Goal: Task Accomplishment & Management: Complete application form

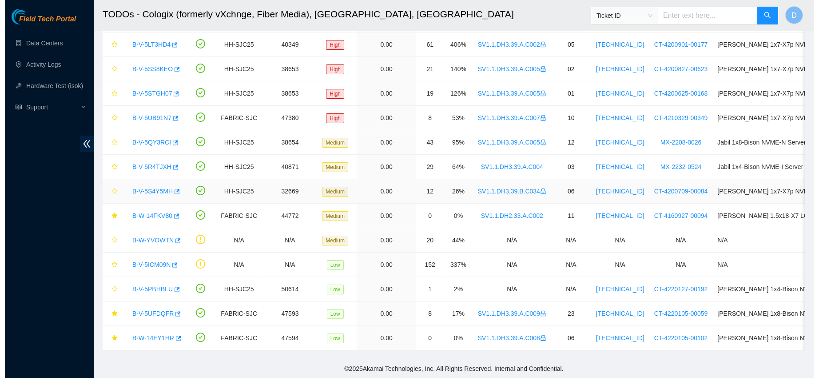
scroll to position [169, 0]
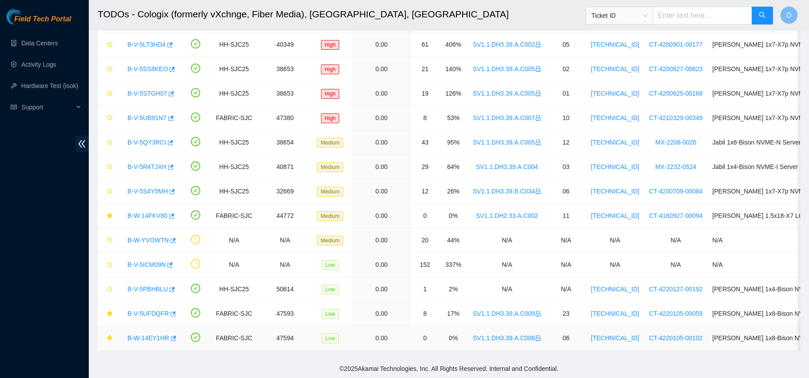
click at [153, 334] on link "B-W-14EY1HR" at bounding box center [148, 337] width 42 height 7
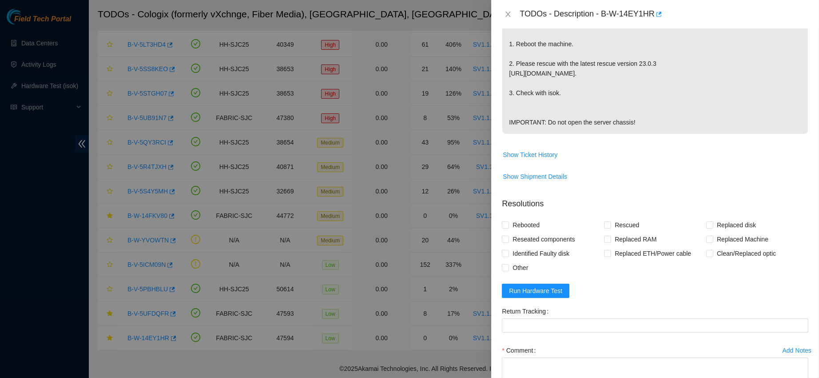
scroll to position [254, 0]
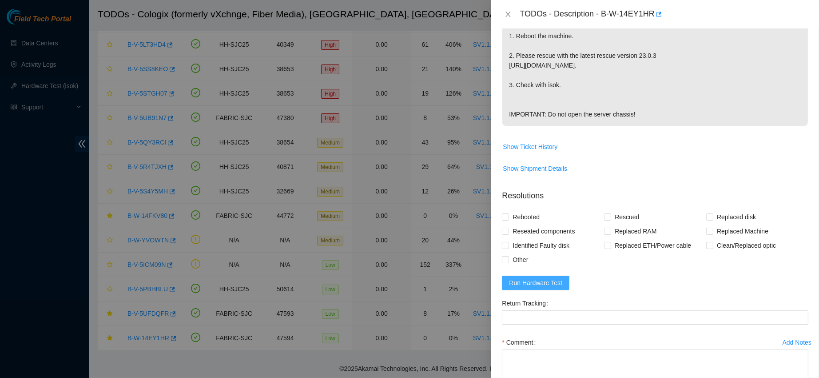
click at [545, 287] on span "Run Hardware Test" at bounding box center [535, 283] width 53 height 10
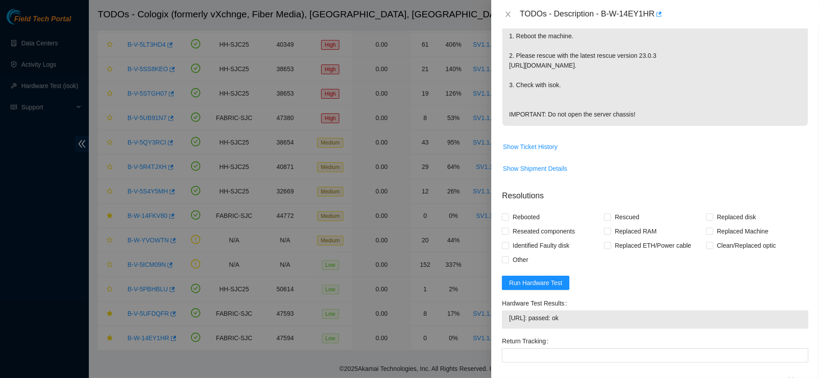
scroll to position [374, 0]
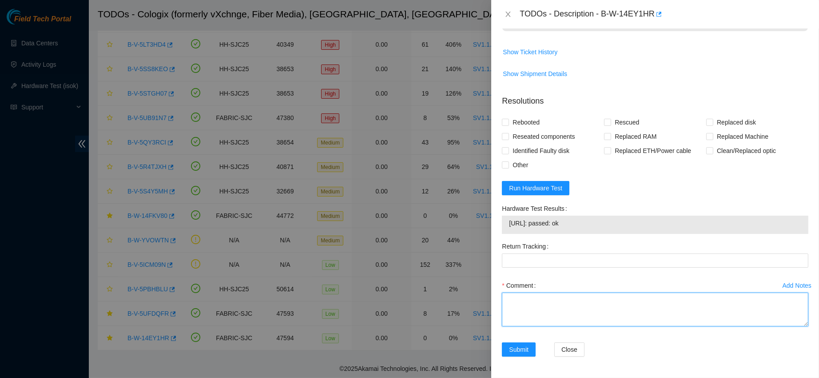
click at [551, 300] on textarea "Comment" at bounding box center [655, 309] width 306 height 34
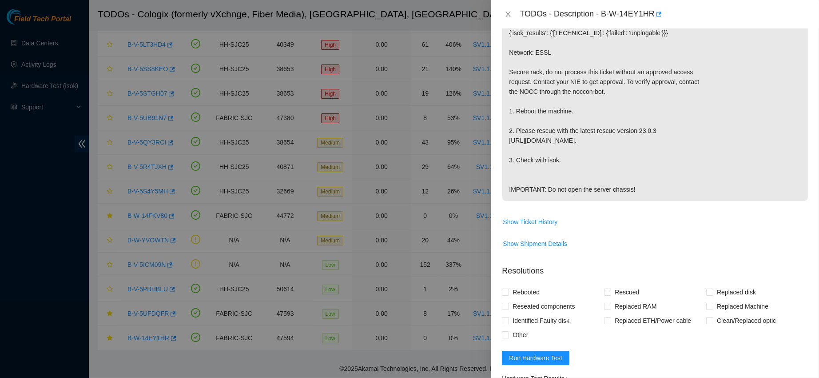
scroll to position [0, 0]
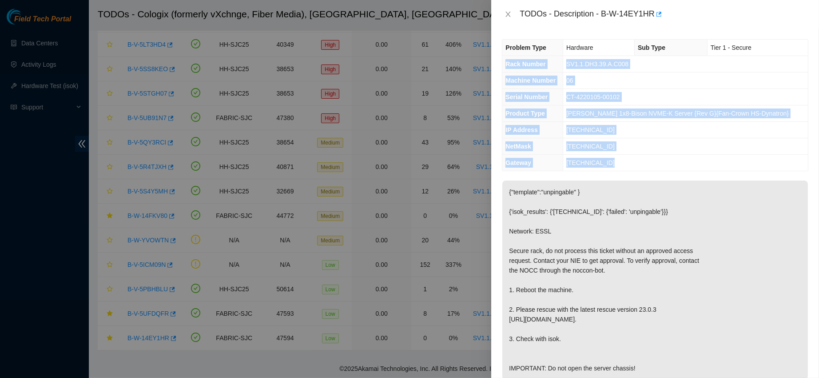
drag, startPoint x: 505, startPoint y: 62, endPoint x: 633, endPoint y: 174, distance: 170.3
click at [633, 174] on div "Problem Type Hardware Sub Type Tier 1 - Secure Rack Number SV1.1.DH3.39.A.C008 …" at bounding box center [655, 202] width 328 height 349
copy tbody "Rack Number SV1.1.DH3.39.A.C008 Machine Number 06 Serial Number CT-4220105-0010…"
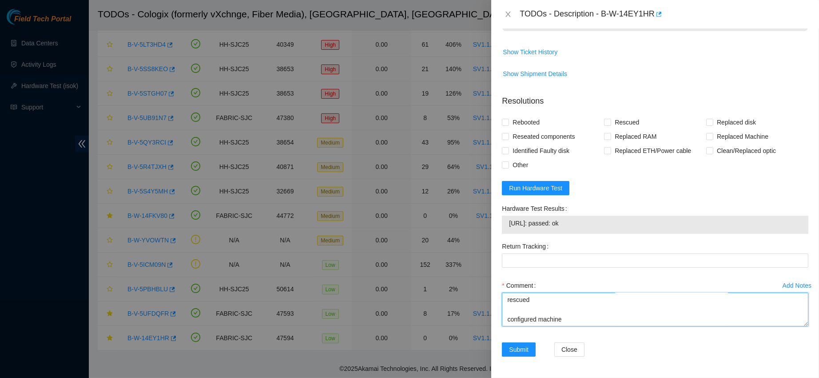
click at [531, 322] on textarea "requested permission to access this rack - approved confirm with nocc that tick…" at bounding box center [655, 309] width 306 height 34
paste textarea "Rack Number SV1.1.DH3.39.A.C008 Machine Number 06 Serial Number CT-4220105-0010…"
click at [529, 223] on span "[URL]: passed: ok" at bounding box center [655, 223] width 292 height 10
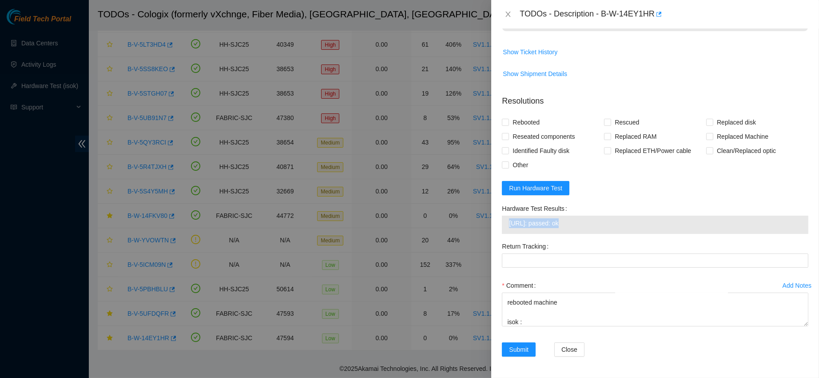
click at [529, 223] on span "[URL]: passed: ok" at bounding box center [655, 223] width 292 height 10
copy span "[URL]: passed: ok"
click at [535, 315] on textarea "requested permission to access this rack - approved confirm with nocc that tick…" at bounding box center [655, 309] width 306 height 34
click at [535, 320] on textarea "requested permission to access this rack - approved confirm with nocc that tick…" at bounding box center [655, 309] width 306 height 34
paste textarea "[URL]: passed: ok"
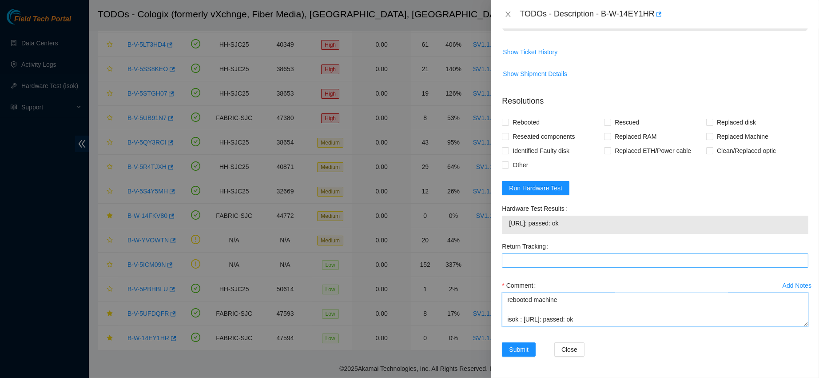
scroll to position [0, 0]
drag, startPoint x: 601, startPoint y: 316, endPoint x: 496, endPoint y: 251, distance: 123.5
click at [496, 251] on div "Problem Type Hardware Sub Type Tier 1 - Secure Rack Number SV1.1.DH3.39.A.C008 …" at bounding box center [655, 202] width 328 height 349
type textarea "requested permission to access this rack - approved confirm with nocc that tick…"
click at [509, 10] on button "Close" at bounding box center [508, 14] width 12 height 8
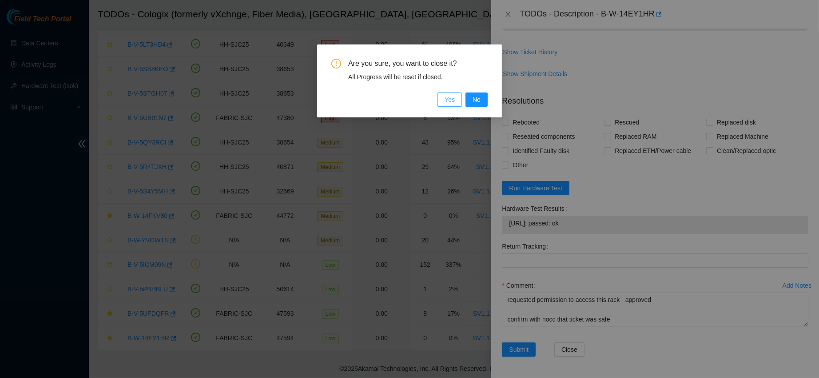
click at [454, 96] on span "Yes" at bounding box center [450, 100] width 10 height 10
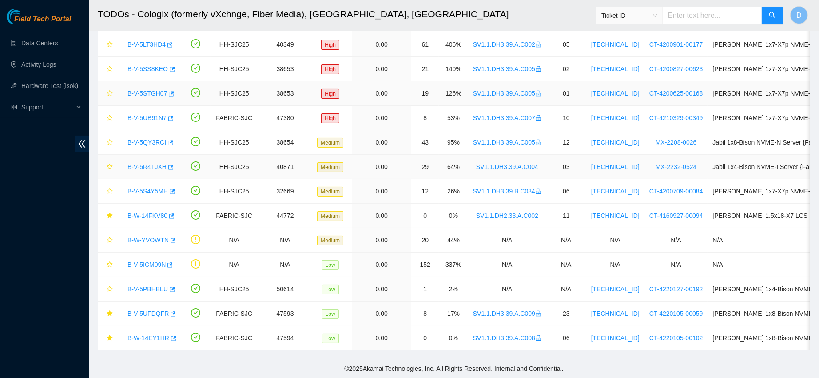
scroll to position [251, 0]
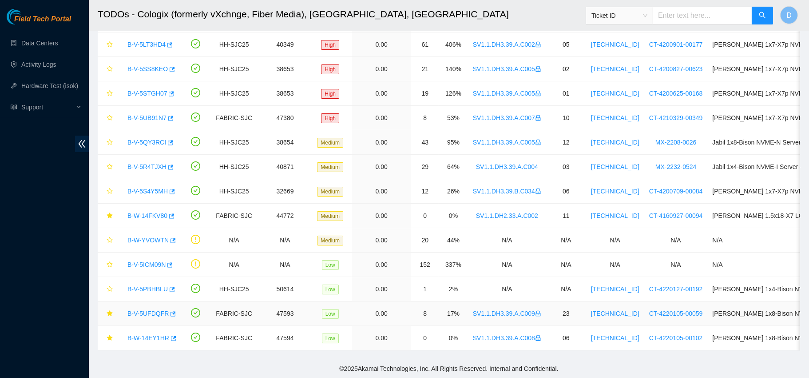
click at [147, 310] on link "B-V-5UFDQFR" at bounding box center [147, 313] width 41 height 7
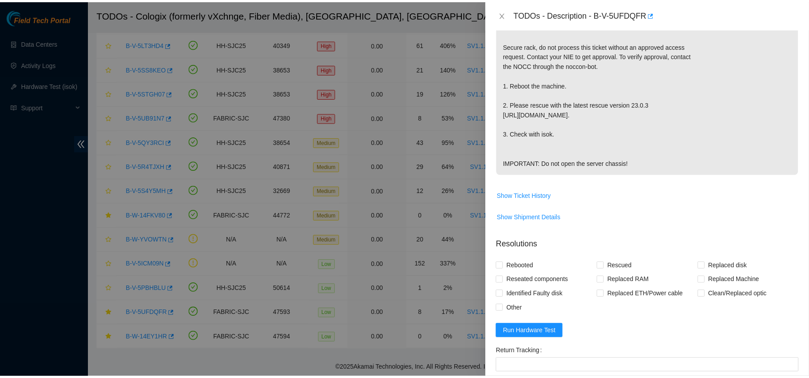
scroll to position [337, 0]
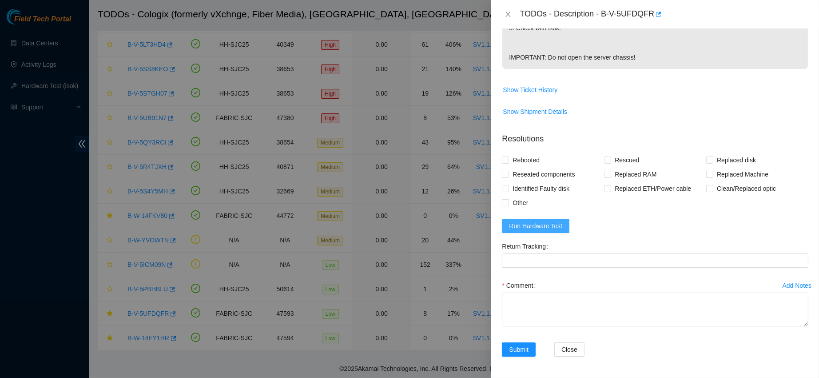
click at [527, 224] on span "Run Hardware Test" at bounding box center [535, 226] width 53 height 10
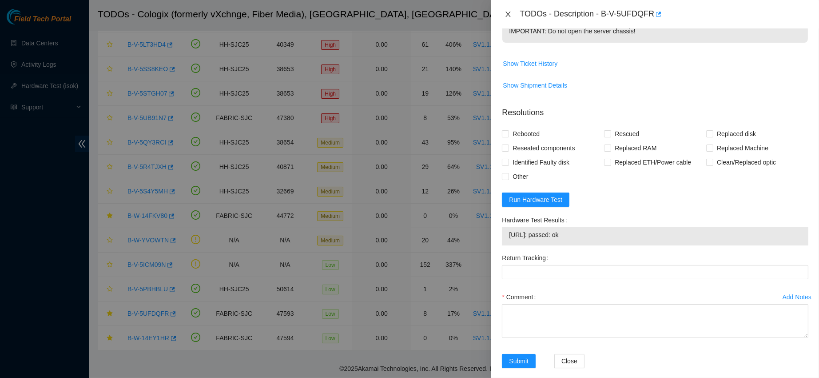
click at [506, 11] on icon "close" at bounding box center [508, 14] width 7 height 7
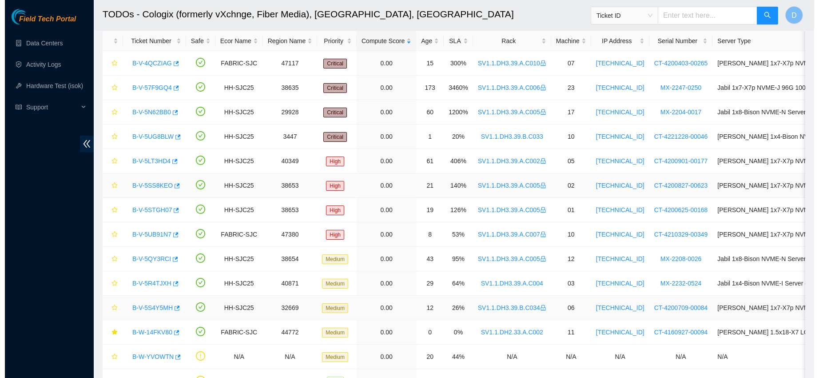
scroll to position [170, 0]
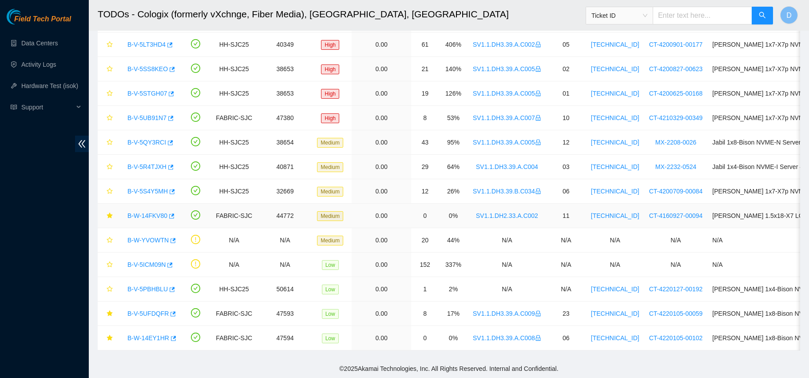
click at [151, 212] on link "B-W-14FKV80" at bounding box center [147, 215] width 40 height 7
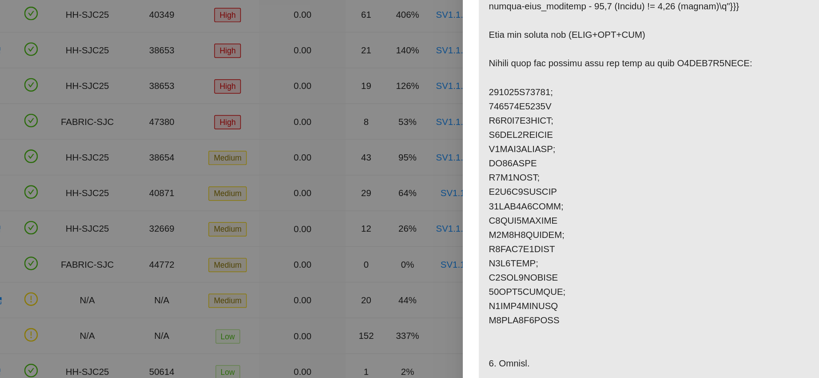
scroll to position [206, 0]
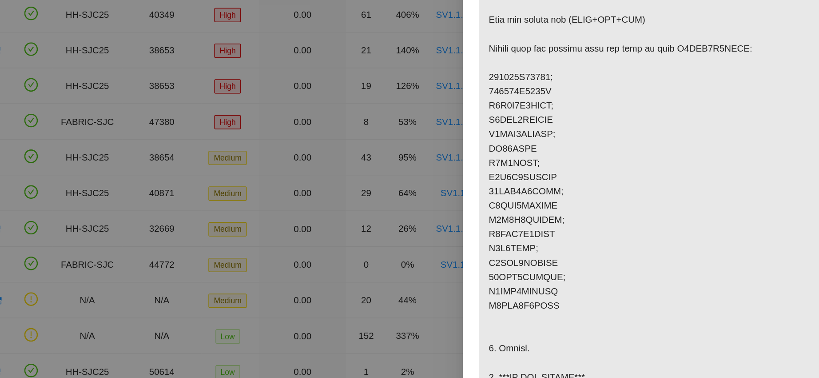
click at [521, 175] on p at bounding box center [655, 150] width 306 height 385
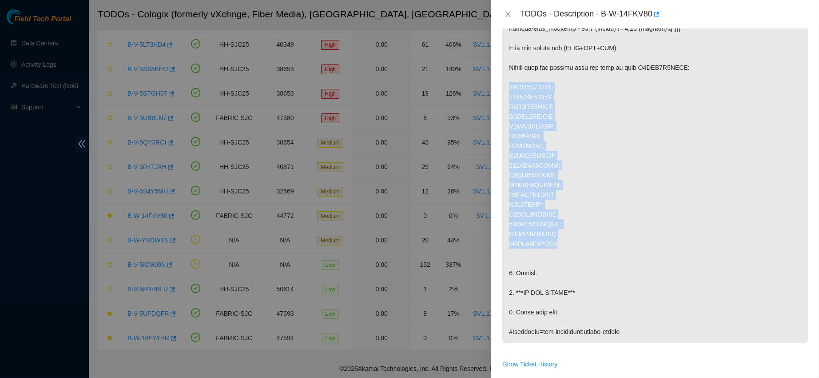
drag, startPoint x: 558, startPoint y: 243, endPoint x: 513, endPoint y: 80, distance: 168.8
click at [513, 80] on p at bounding box center [655, 150] width 306 height 385
copy p "162313E10377; 162313E1036E Z5R4K1C4FJKA; Z5QHK1BBFJKA Z5QHK1BAFJKA; WS23MTZS Z1…"
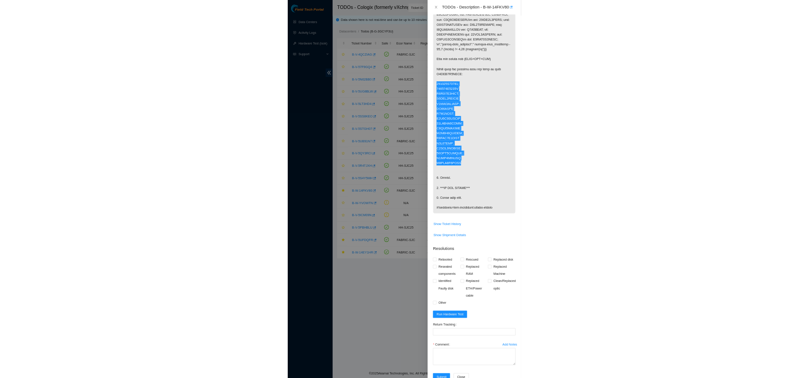
scroll to position [206, 0]
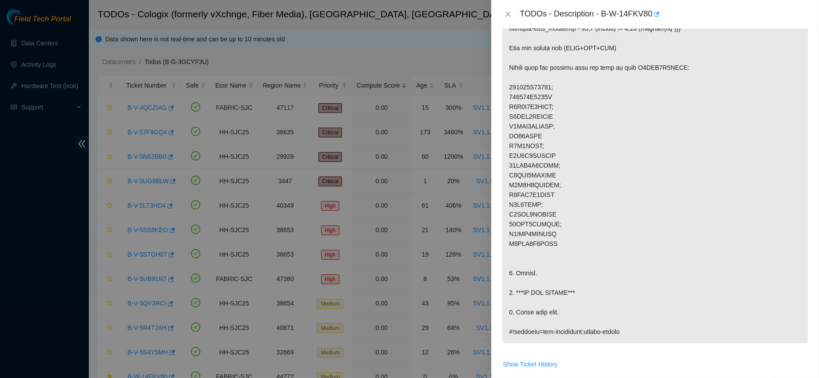
click at [395, 60] on div at bounding box center [409, 189] width 819 height 378
drag, startPoint x: 511, startPoint y: 88, endPoint x: 543, endPoint y: 123, distance: 46.9
click at [543, 123] on p at bounding box center [655, 150] width 306 height 385
click at [510, 13] on icon "close" at bounding box center [508, 14] width 7 height 7
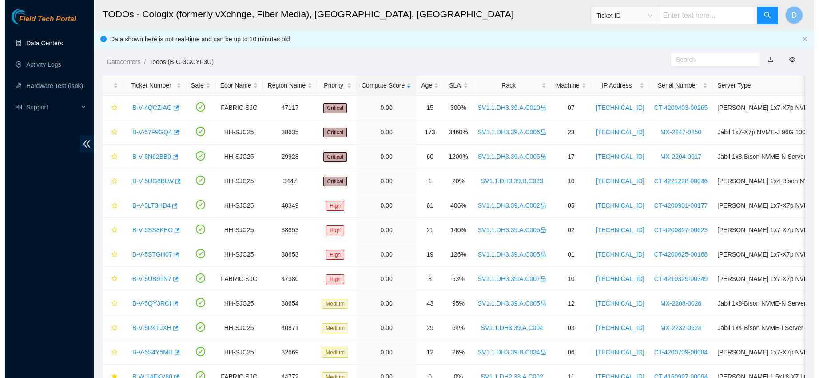
scroll to position [245, 0]
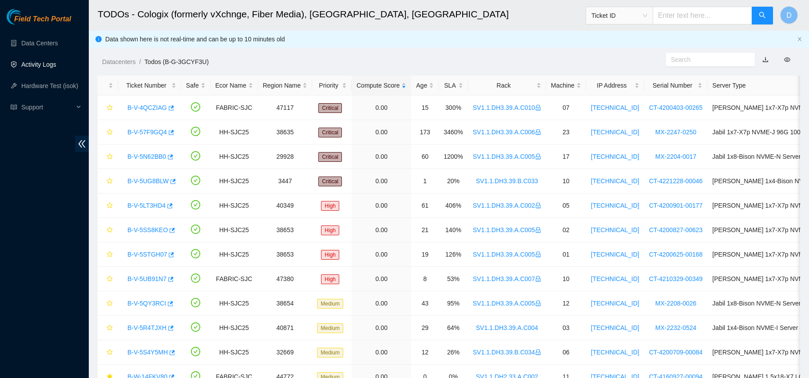
click at [48, 61] on link "Activity Logs" at bounding box center [38, 64] width 35 height 7
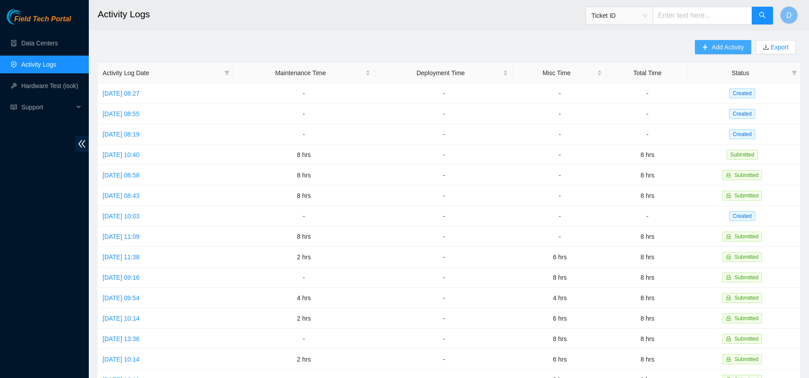
click at [716, 47] on span "Add Activity" at bounding box center [728, 47] width 32 height 10
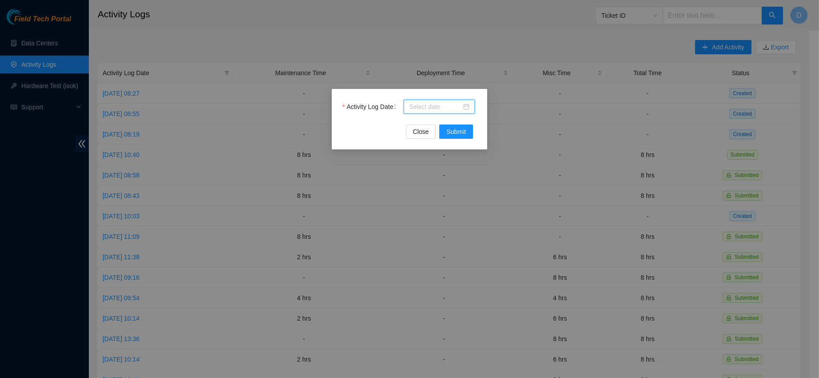
click at [422, 107] on input "Activity Log Date" at bounding box center [435, 107] width 52 height 10
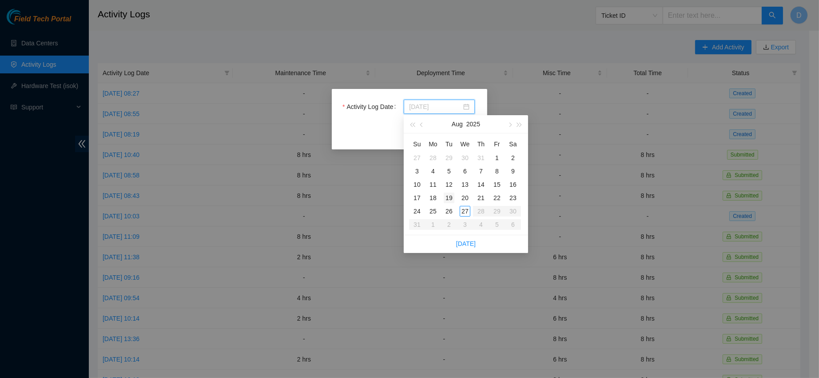
type input "[DATE]"
click at [450, 199] on div "19" at bounding box center [449, 197] width 11 height 11
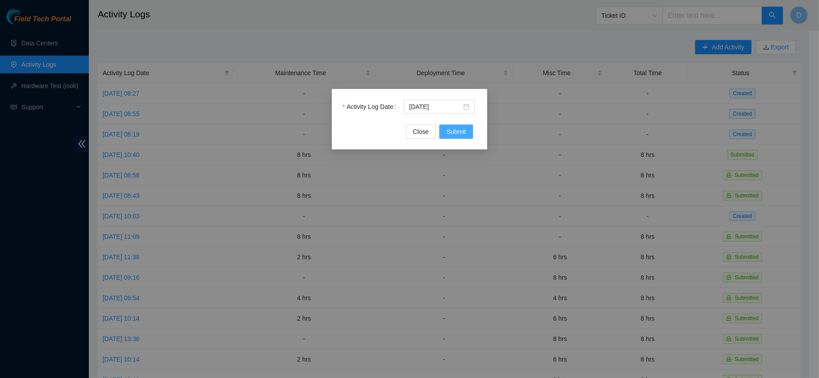
click at [450, 135] on span "Submit" at bounding box center [456, 132] width 20 height 10
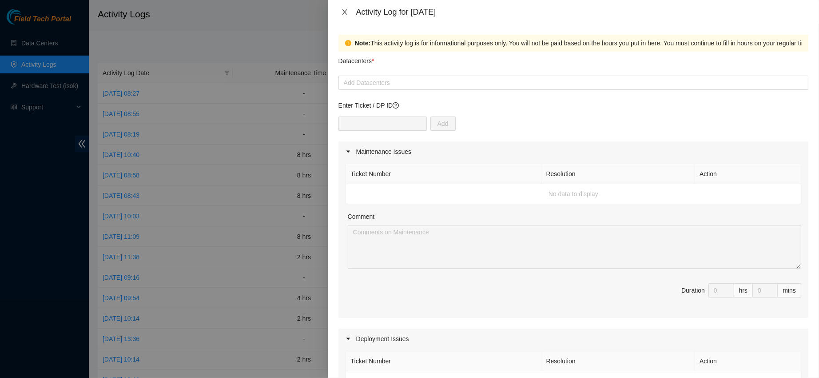
click at [346, 11] on icon "close" at bounding box center [344, 11] width 7 height 7
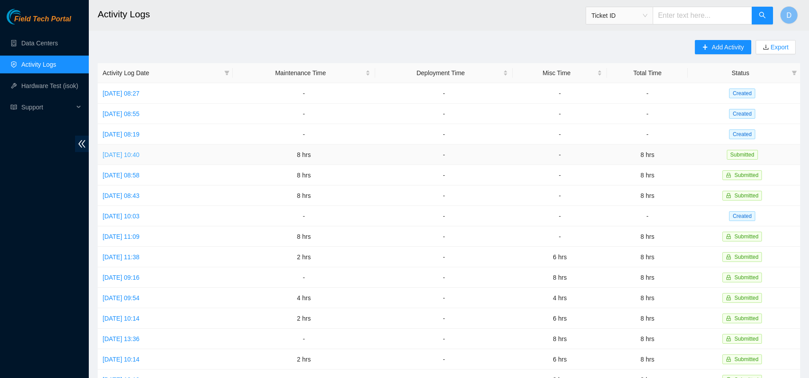
click at [135, 153] on link "[DATE] 10:40" at bounding box center [121, 154] width 37 height 7
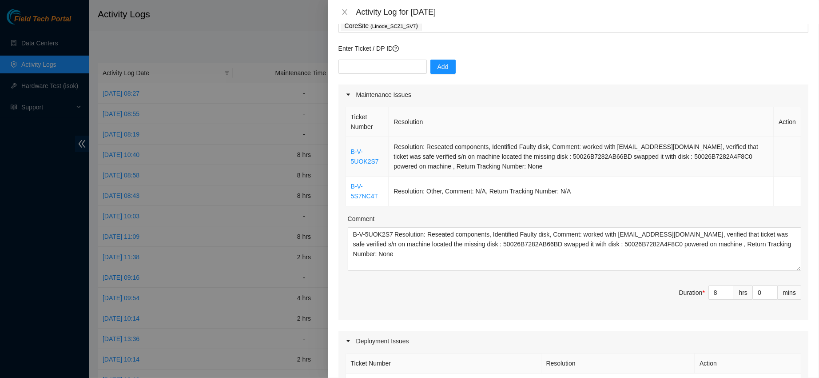
scroll to position [71, 0]
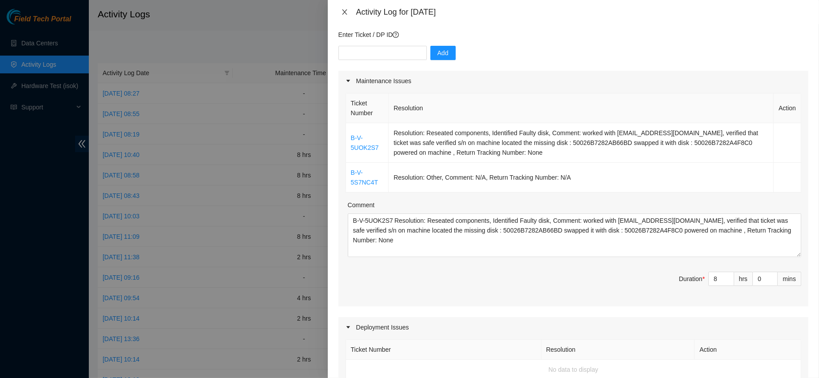
click at [348, 10] on icon "close" at bounding box center [344, 11] width 7 height 7
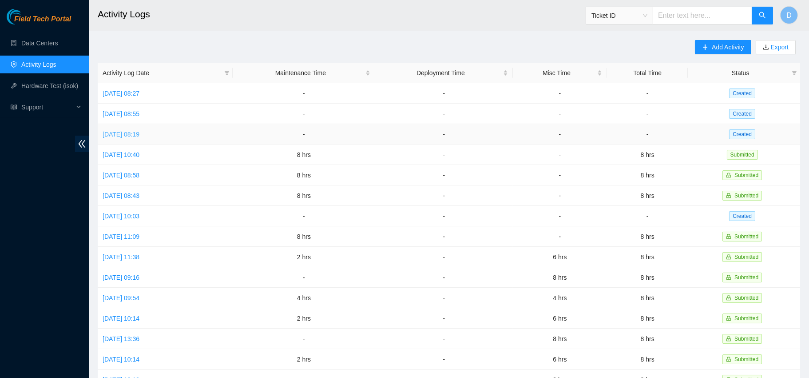
click at [135, 135] on link "[DATE] 08:19" at bounding box center [121, 134] width 37 height 7
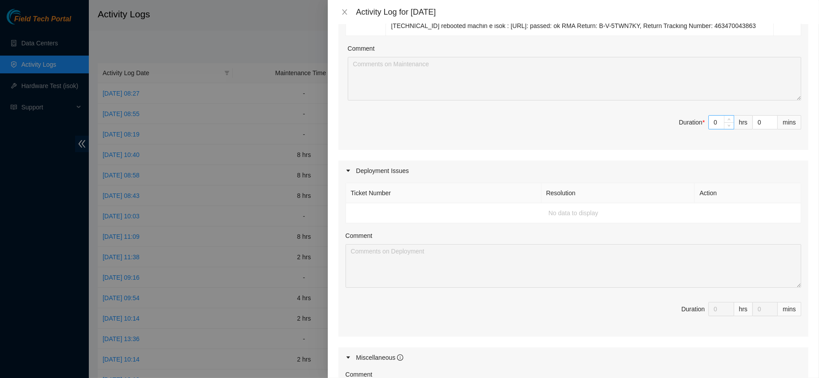
scroll to position [528, 0]
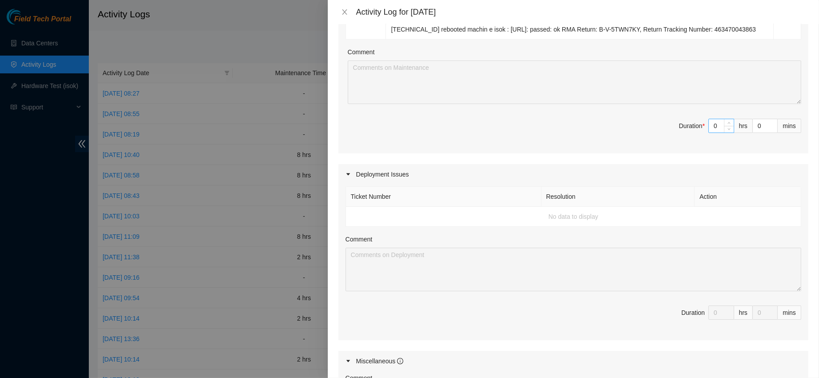
click at [712, 119] on input "0" at bounding box center [721, 125] width 25 height 13
type input "08"
type input "8"
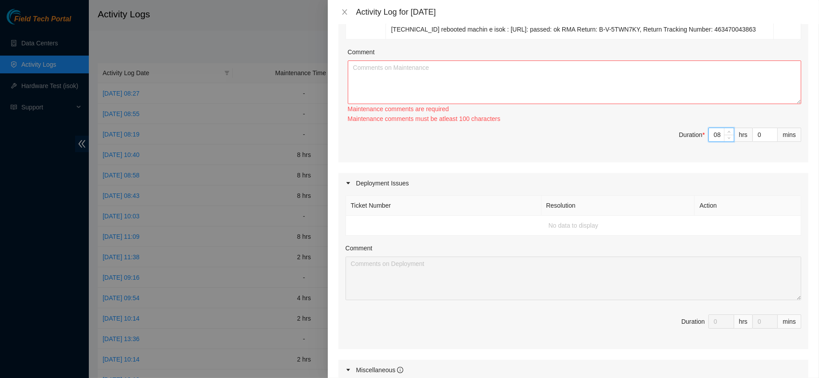
type input "0"
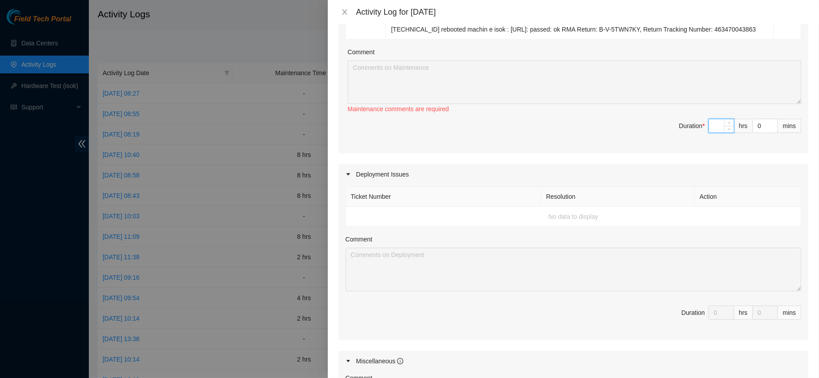
type input "8"
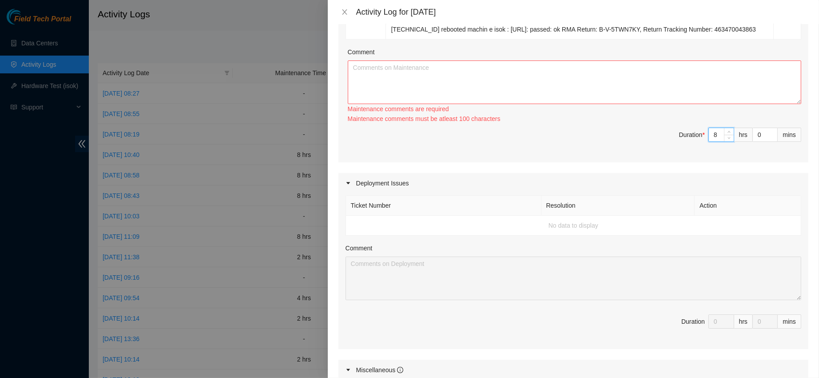
type input "8"
click at [619, 139] on span "Duration * 8 hrs 0 mins" at bounding box center [574, 139] width 456 height 25
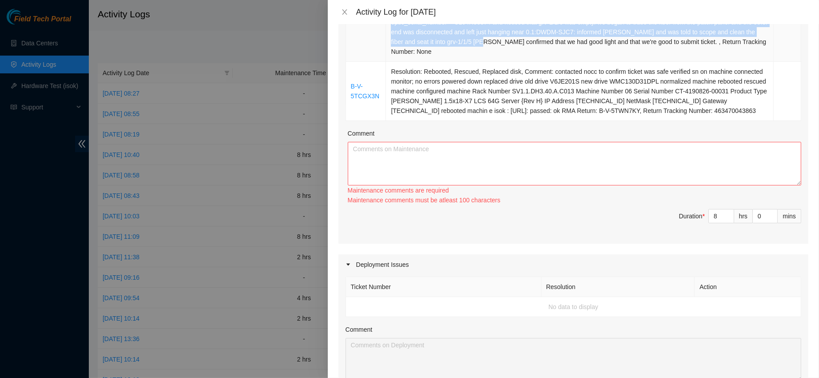
scroll to position [435, 0]
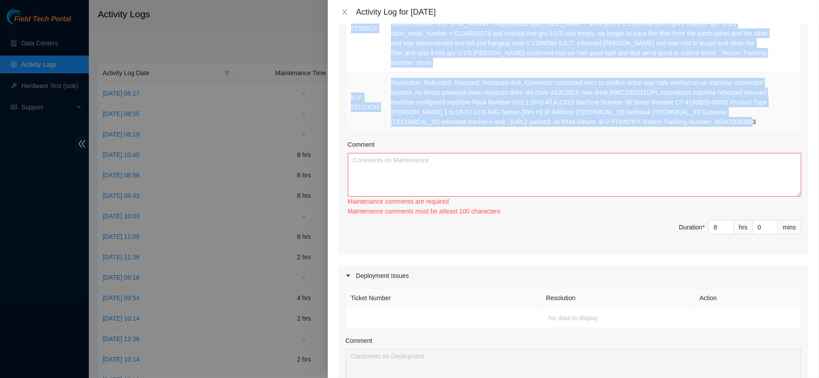
drag, startPoint x: 348, startPoint y: 143, endPoint x: 733, endPoint y: 116, distance: 386.1
copy tbody "B-W-13G8MD2 Resolution: Rebooted, Rescued, Reseated components, Comment: contac…"
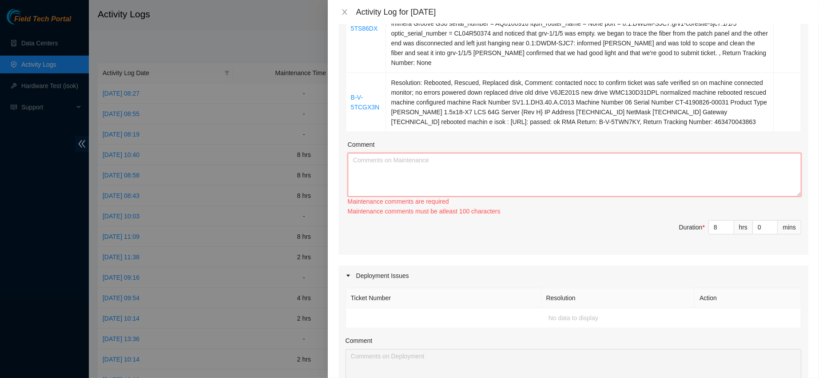
click at [646, 171] on textarea "Comment" at bounding box center [575, 175] width 454 height 44
paste textarea "B-W-13G8MD2 Resolution: Rebooted, Rescued, Reseated components, Comment: contac…"
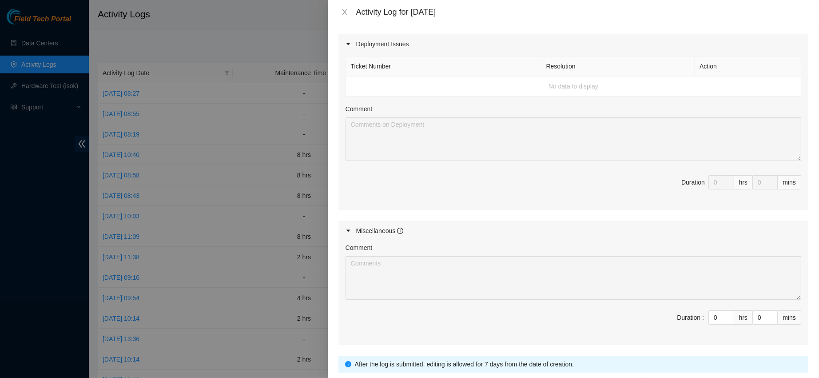
scroll to position [711, 0]
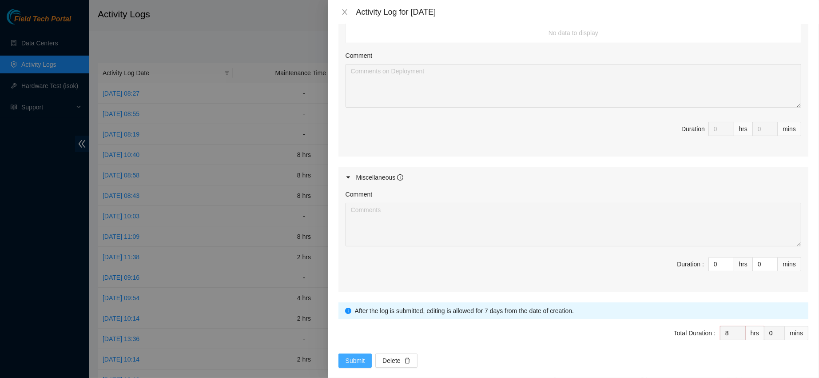
type textarea "B-W-13G8MD2 Resolution: Rebooted, Rescued, Reseated components, Comment: contac…"
click at [354, 355] on span "Submit" at bounding box center [356, 360] width 20 height 10
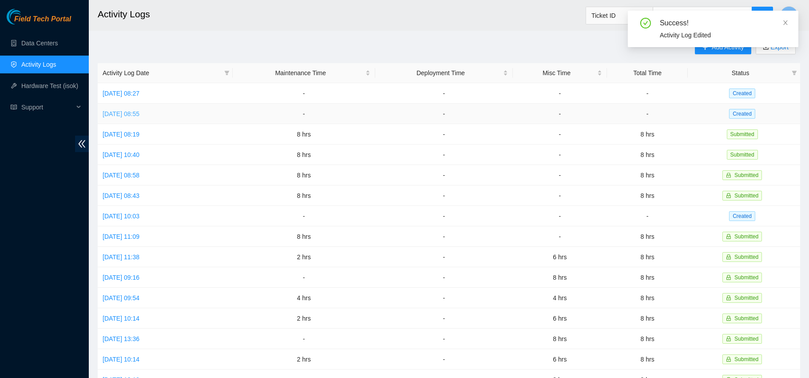
click at [139, 110] on link "[DATE] 08:55" at bounding box center [121, 113] width 37 height 7
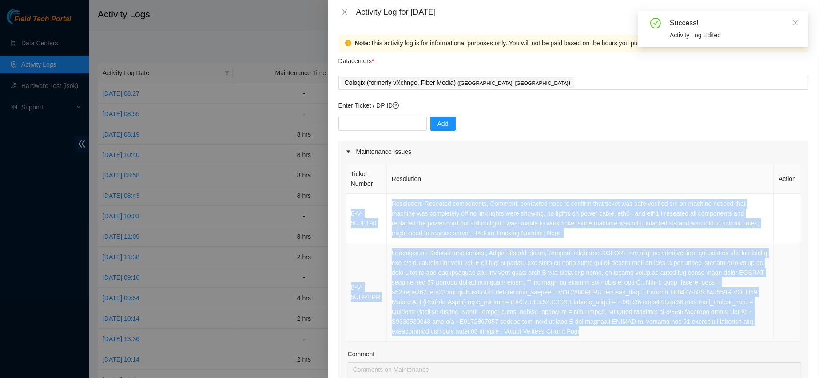
drag, startPoint x: 350, startPoint y: 199, endPoint x: 644, endPoint y: 327, distance: 320.3
click at [644, 327] on tbody "B-V-5UJE198 Resolution: Reseated components, Comment: contacted nocc to confirm…" at bounding box center [573, 267] width 455 height 147
copy tbody "B-V-5UJE198 Resolution: Reseated components, Comment: contacted nocc to confirm…"
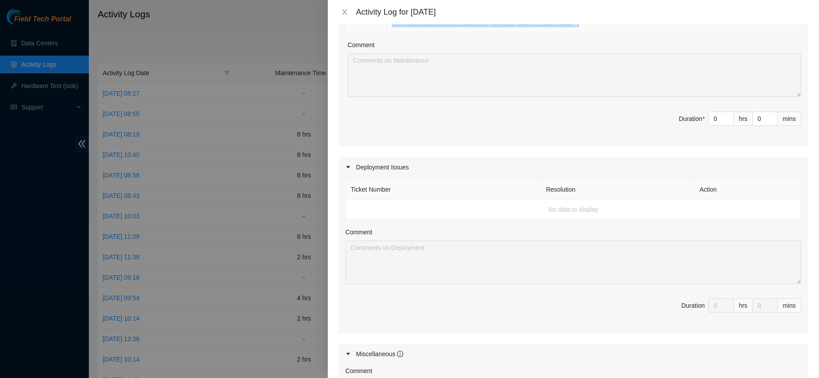
scroll to position [318, 0]
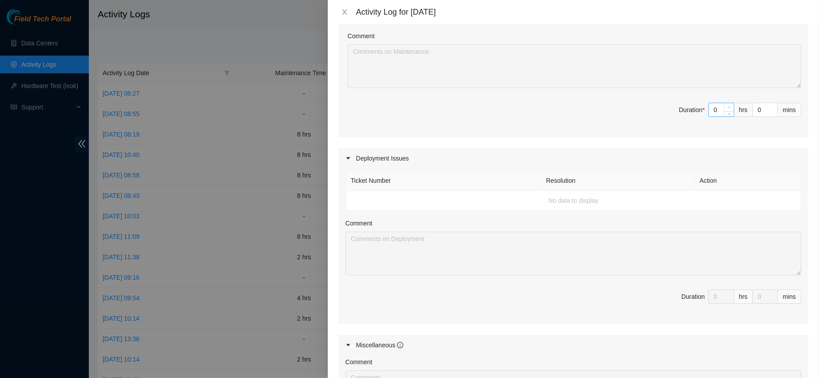
type input "1"
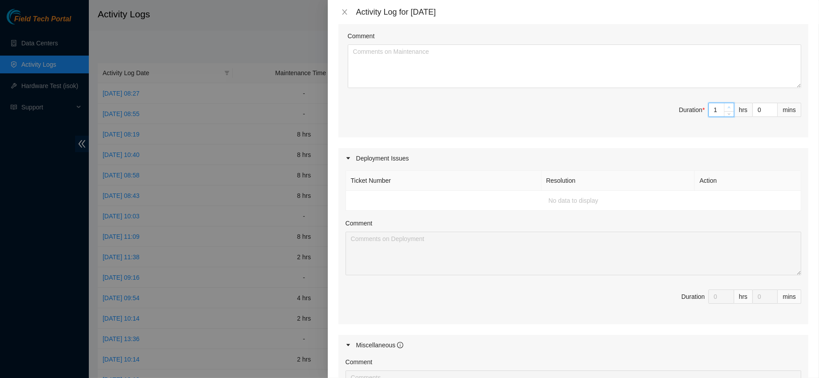
click at [727, 105] on span "up" at bounding box center [729, 107] width 5 height 5
type input "2"
click at [727, 105] on span "up" at bounding box center [729, 107] width 5 height 5
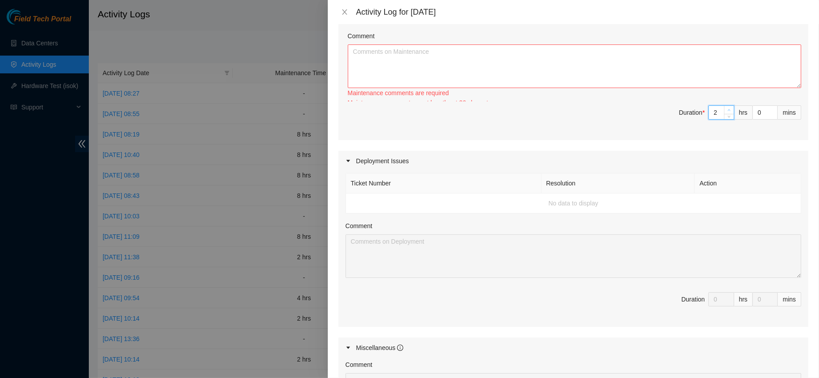
type input "3"
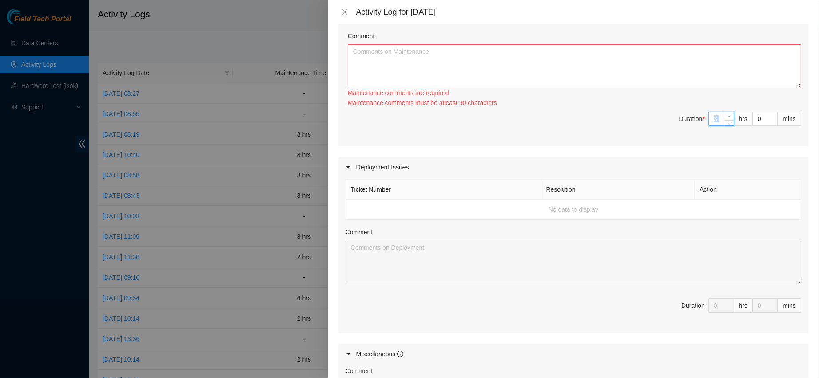
click at [721, 111] on div "3" at bounding box center [721, 118] width 26 height 14
type input "4"
click at [728, 115] on icon "up" at bounding box center [729, 116] width 3 height 3
type input "5"
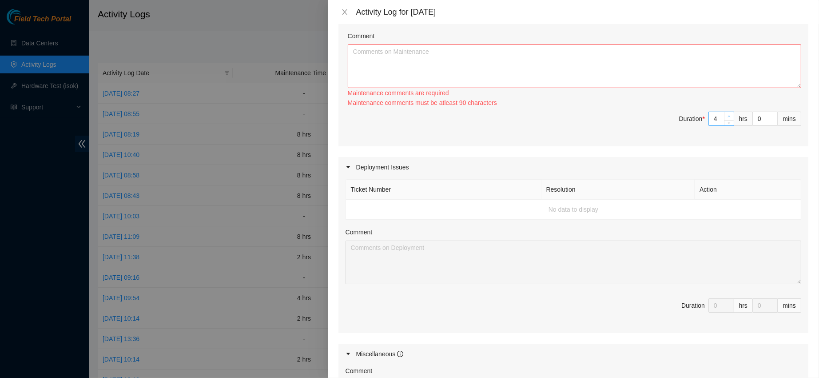
type input "5"
click at [728, 115] on icon "up" at bounding box center [729, 116] width 3 height 3
type input "6"
click at [728, 115] on icon "up" at bounding box center [729, 116] width 3 height 3
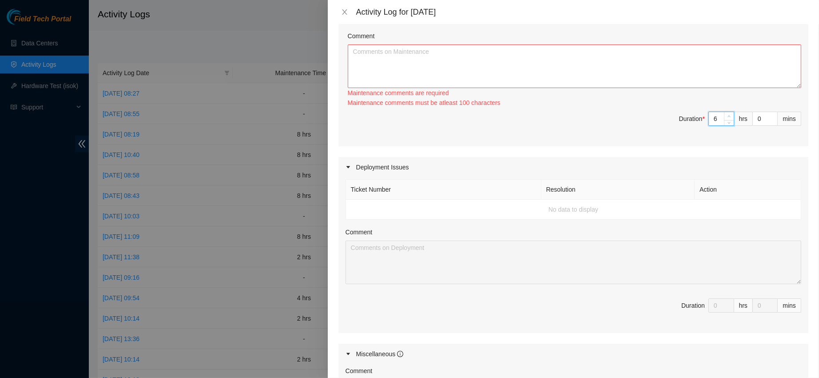
type input "7"
click at [728, 115] on icon "up" at bounding box center [729, 116] width 3 height 3
type input "8"
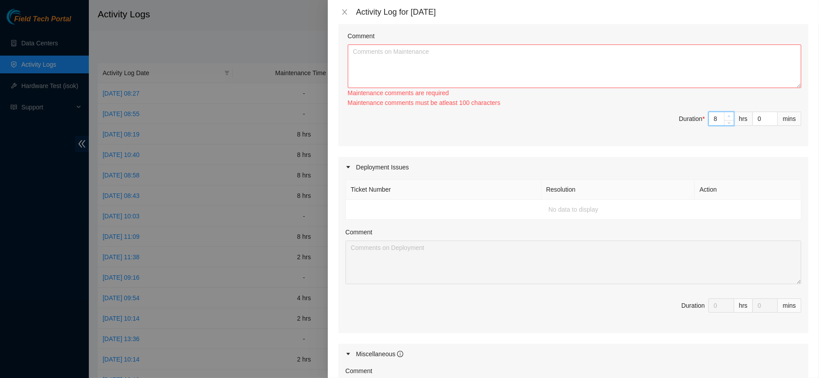
click at [728, 115] on icon "up" at bounding box center [729, 116] width 3 height 3
click at [572, 64] on textarea "Comment" at bounding box center [575, 66] width 454 height 44
paste textarea "B-V-5UJE198 Resolution: Reseated components, Comment: contacted nocc to confirm…"
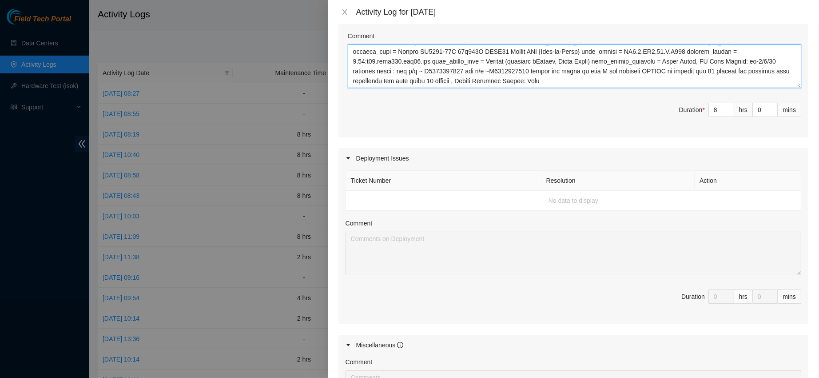
scroll to position [495, 0]
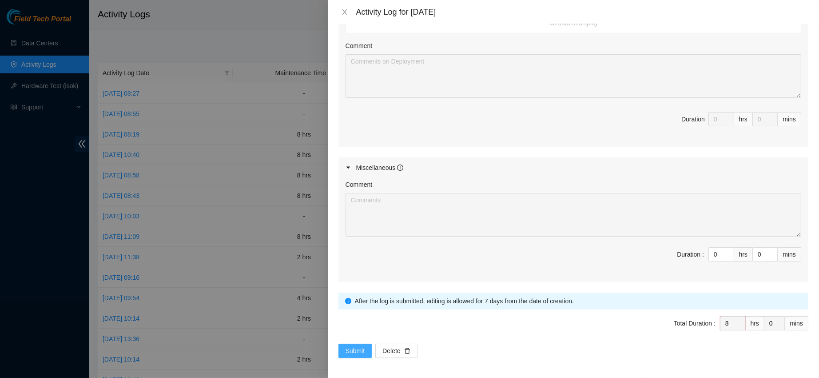
type textarea "B-V-5UJE198 Resolution: Reseated components, Comment: contacted nocc to confirm…"
click at [358, 346] on span "Submit" at bounding box center [356, 351] width 20 height 10
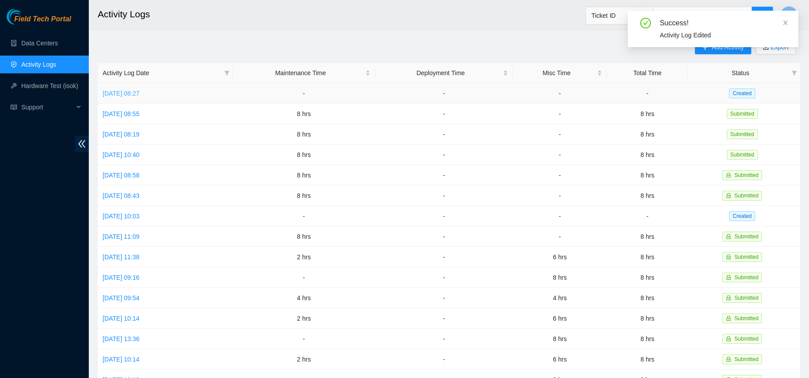
click at [119, 92] on link "[DATE] 08:27" at bounding box center [121, 93] width 37 height 7
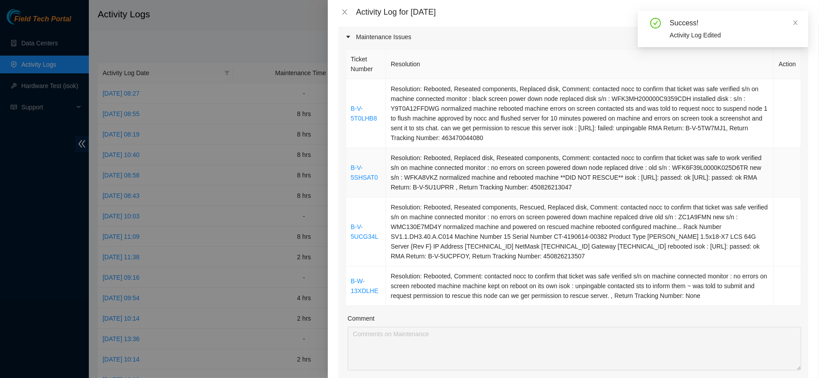
scroll to position [110, 0]
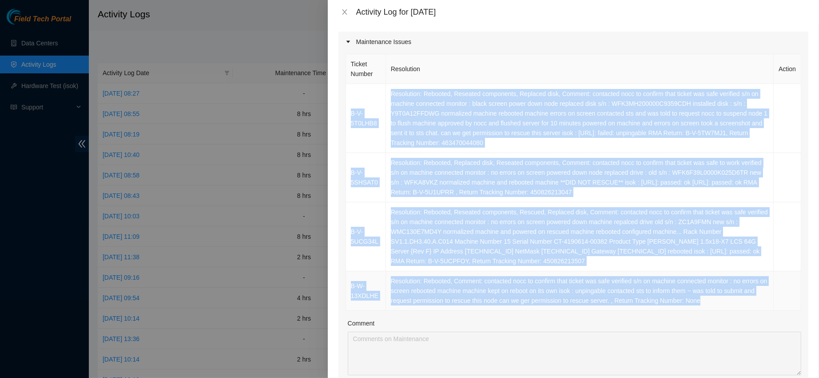
drag, startPoint x: 349, startPoint y: 93, endPoint x: 716, endPoint y: 306, distance: 425.0
click at [716, 306] on tbody "B-V-5T0LHB8 Resolution: Rebooted, Reseated components, Replaced disk, Comment: …" at bounding box center [573, 197] width 455 height 227
copy tbody "B-V-5T0LHB8 Resolution: Rebooted, Reseated components, Replaced disk, Comment: …"
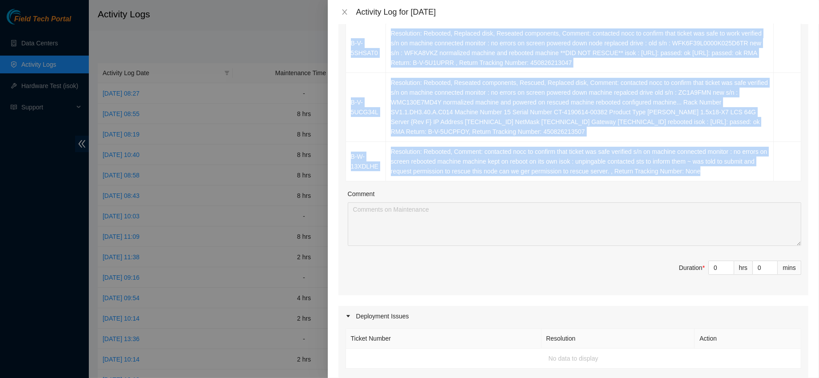
scroll to position [240, 0]
type input "1"
click at [724, 266] on span "Increase Value" at bounding box center [729, 264] width 10 height 8
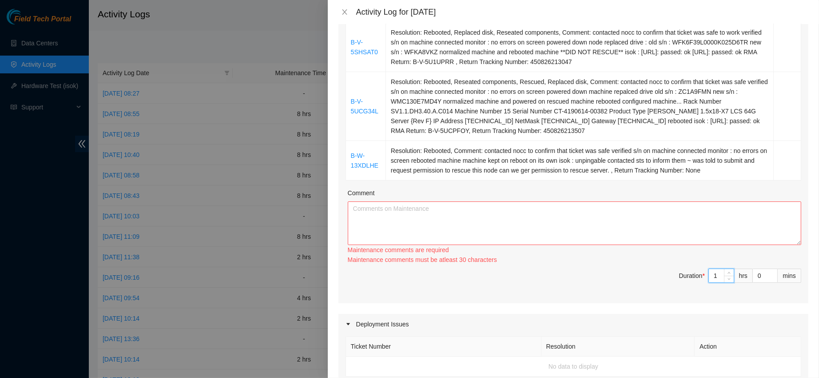
click at [709, 275] on input "1" at bounding box center [721, 275] width 25 height 13
type input "0"
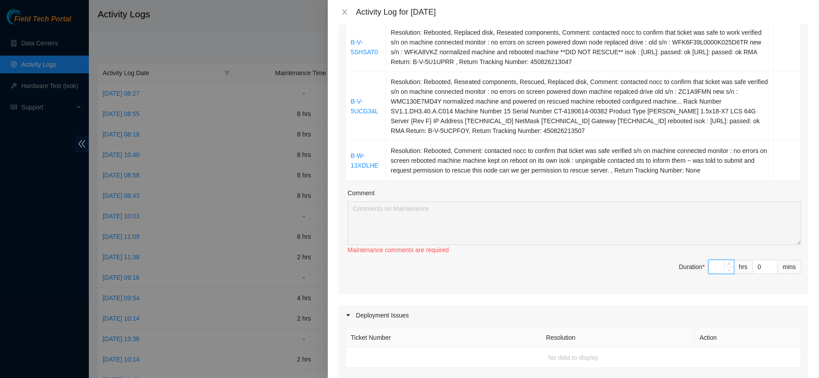
type input "8"
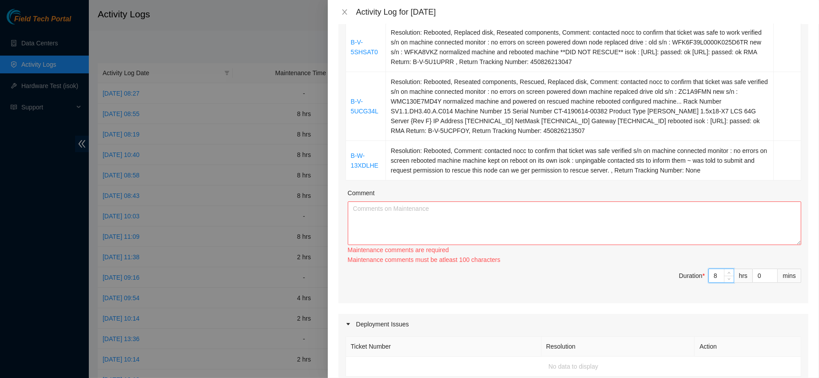
type input "8"
click at [686, 256] on div "Maintenance comments must be atleast 100 characters" at bounding box center [575, 260] width 454 height 10
click at [664, 229] on textarea "Comment" at bounding box center [575, 223] width 454 height 44
paste textarea "B-V-5T0LHB8 Resolution: Rebooted, Reseated components, Replaced disk, Comment: …"
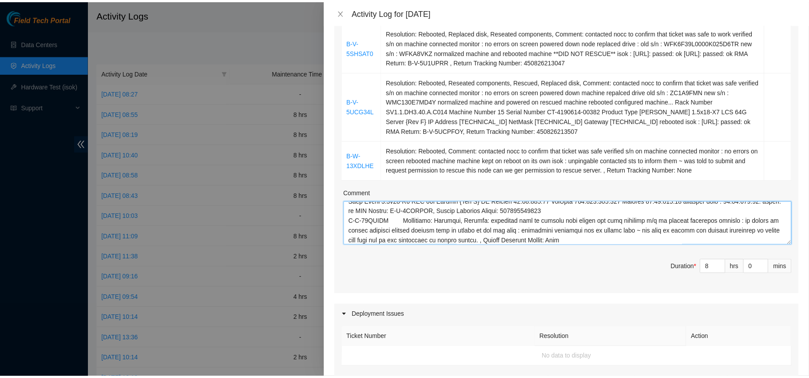
scroll to position [574, 0]
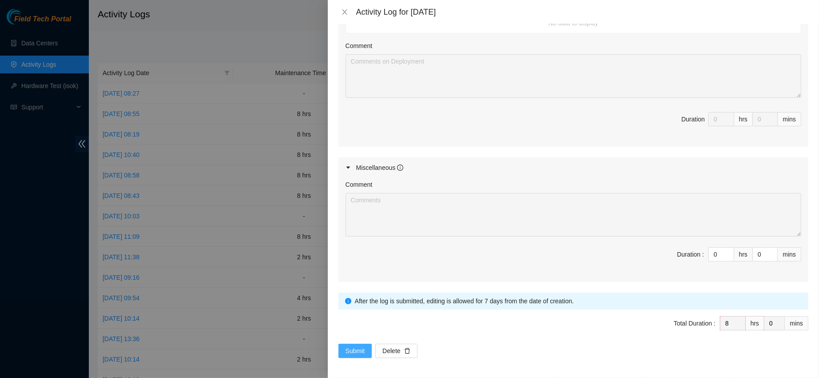
type textarea "B-V-5T0LHB8 Resolution: Rebooted, Reseated components, Replaced disk, Comment: …"
click at [352, 348] on span "Submit" at bounding box center [356, 351] width 20 height 10
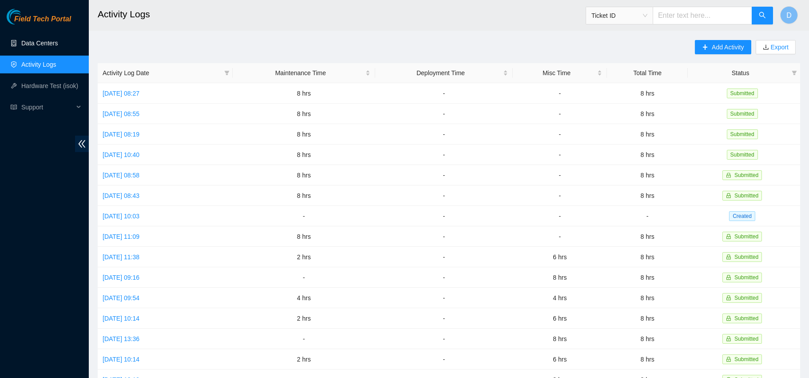
click at [41, 45] on link "Data Centers" at bounding box center [39, 43] width 36 height 7
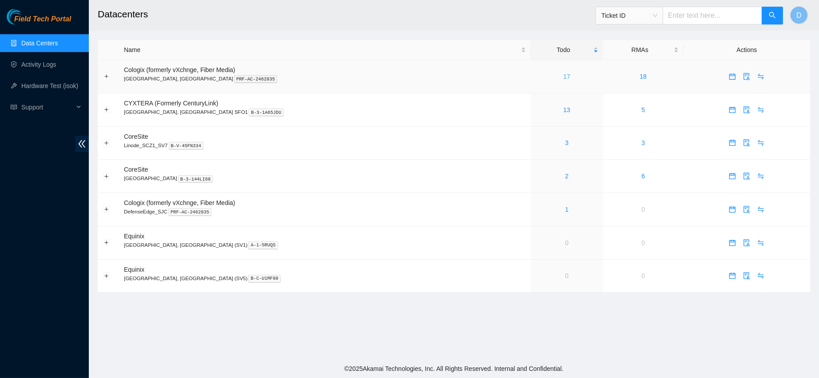
click at [563, 75] on link "17" at bounding box center [566, 76] width 7 height 7
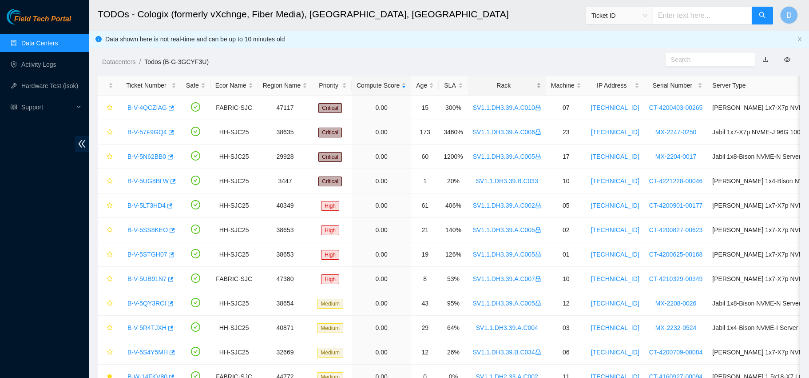
click at [495, 84] on div "Rack" at bounding box center [507, 85] width 68 height 10
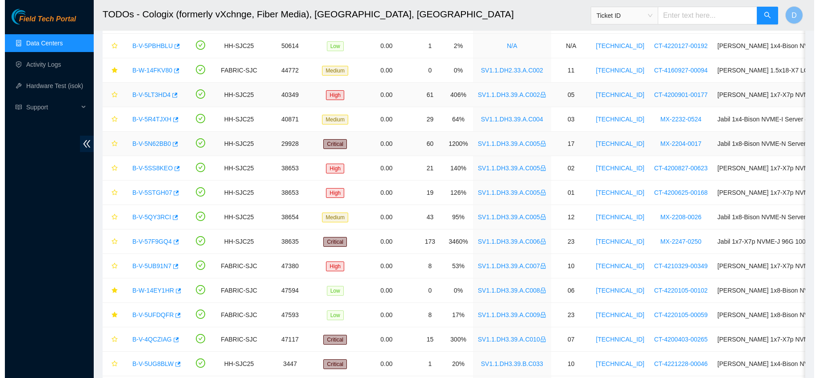
scroll to position [96, 0]
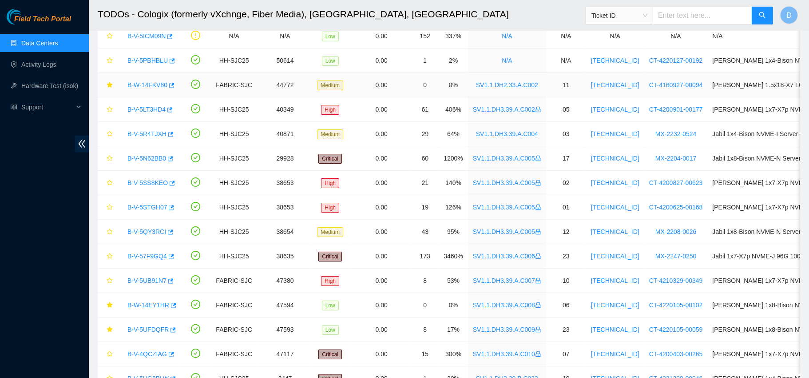
click at [137, 84] on link "B-W-14FKV80" at bounding box center [147, 84] width 40 height 7
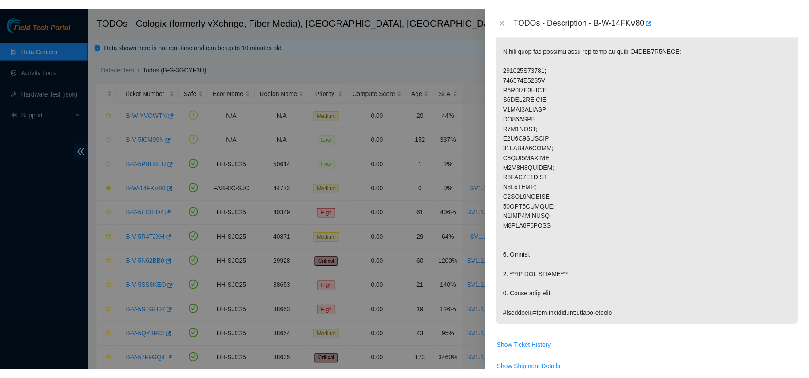
scroll to position [202, 0]
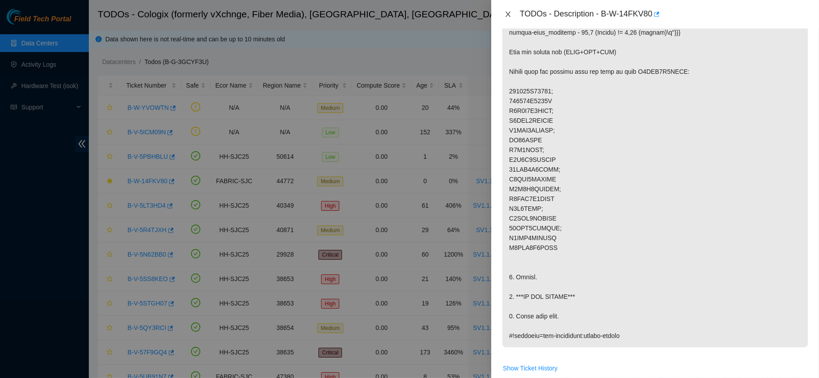
click at [508, 16] on icon "close" at bounding box center [508, 14] width 7 height 7
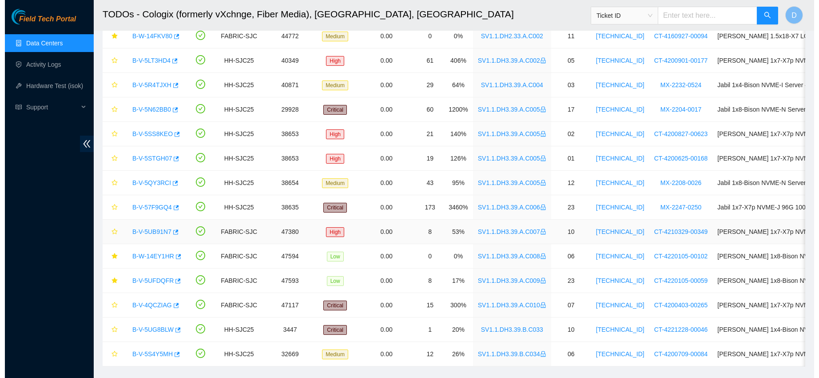
scroll to position [165, 0]
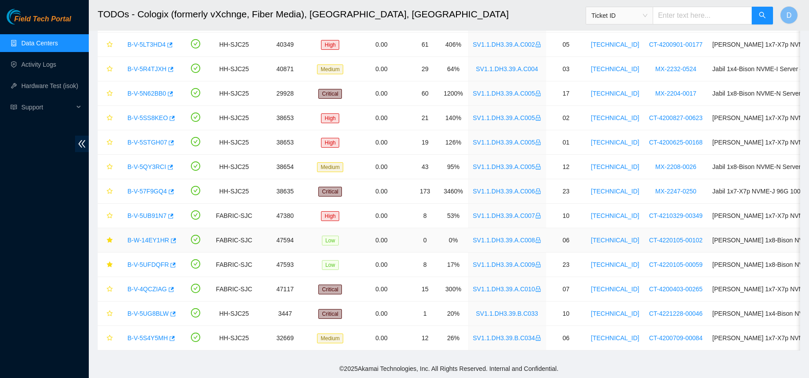
click at [141, 236] on link "B-W-14EY1HR" at bounding box center [148, 239] width 42 height 7
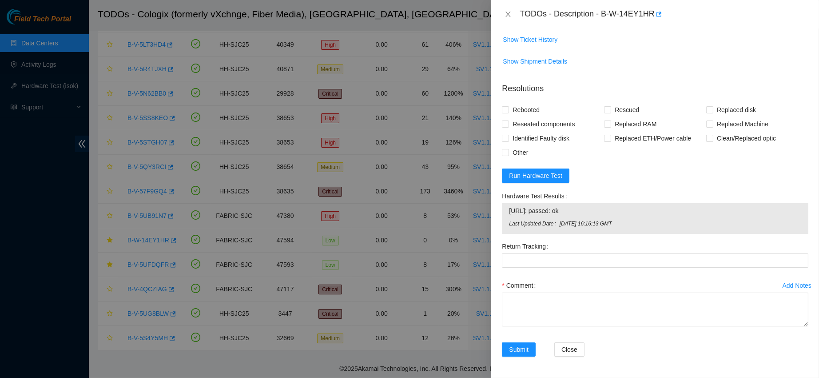
scroll to position [386, 0]
click at [520, 310] on textarea "Comment" at bounding box center [655, 309] width 306 height 34
click at [659, 331] on div "Comment" at bounding box center [655, 304] width 306 height 53
click at [624, 322] on textarea "Comment" at bounding box center [655, 309] width 306 height 34
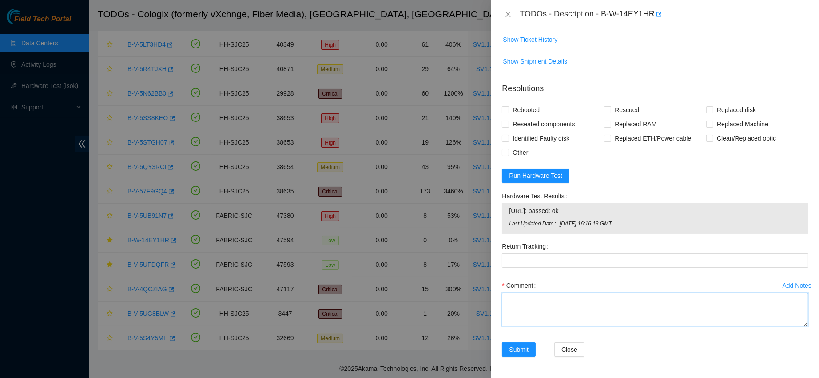
paste textarea "requested permission to access this rack - approved confirm with nocc that tick…"
click at [518, 323] on textarea "requested permission to access this rack - approved confirm with nocc that tick…" at bounding box center [655, 309] width 306 height 34
click at [530, 326] on textarea "requested permission to access this rack - approved confirm with nocc that tick…" at bounding box center [655, 309] width 306 height 34
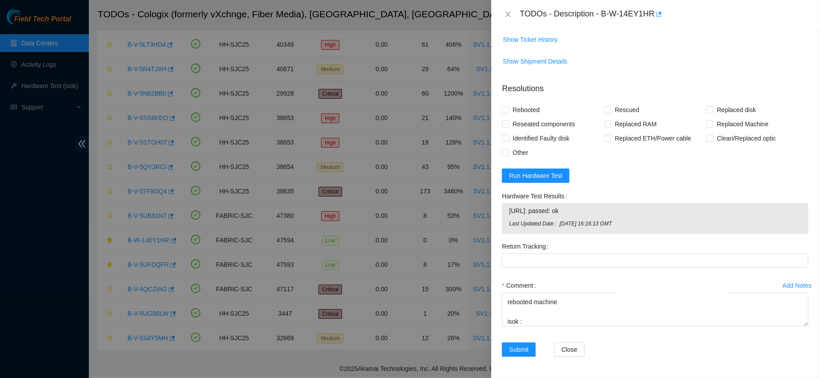
click at [533, 215] on span "[URL]: passed: ok" at bounding box center [655, 211] width 292 height 10
copy span "[URL]: passed: ok"
click at [534, 326] on textarea "requested permission to access this rack - approved confirm with nocc that tick…" at bounding box center [655, 309] width 306 height 34
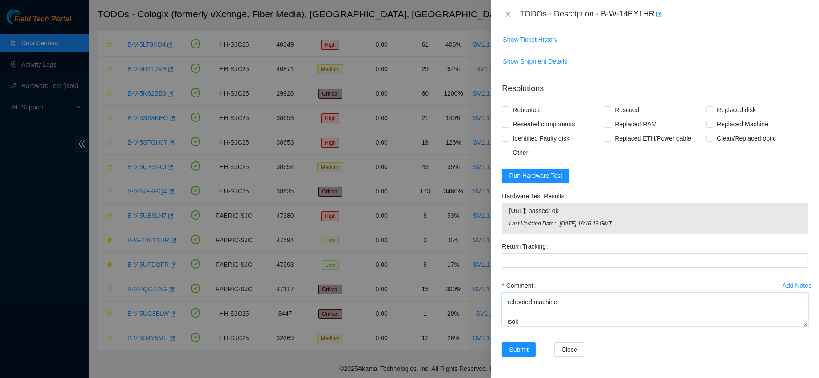
paste textarea "[URL]: passed: ok"
type textarea "requested permission to access this rack - approved confirm with nocc that tick…"
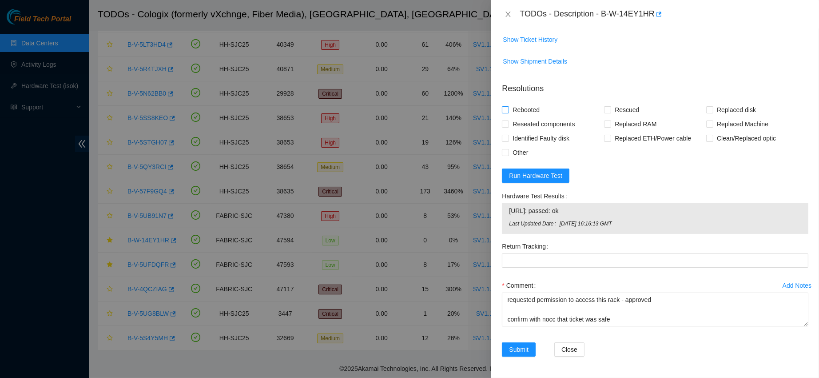
click at [519, 117] on span "Rebooted" at bounding box center [526, 110] width 34 height 14
click at [508, 112] on input "Rebooted" at bounding box center [505, 109] width 6 height 6
checkbox input "true"
click at [605, 113] on span at bounding box center [607, 109] width 7 height 7
click at [605, 112] on input "Rescued" at bounding box center [607, 109] width 6 height 6
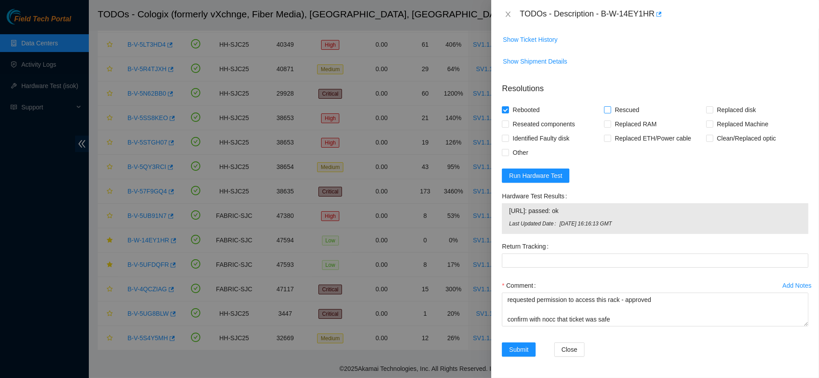
checkbox input "true"
click at [522, 349] on span "Submit" at bounding box center [519, 349] width 20 height 10
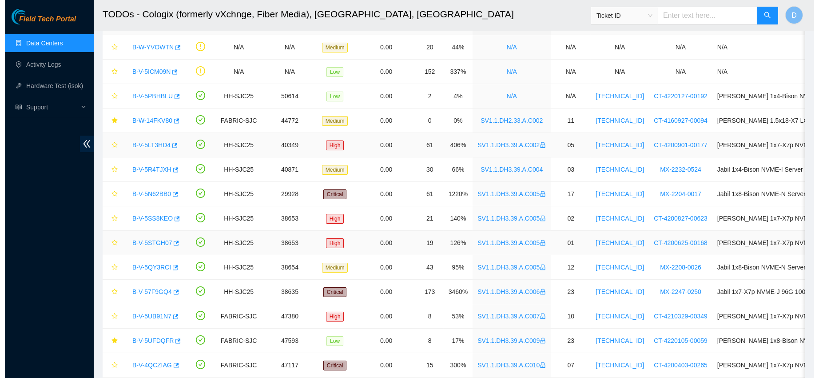
scroll to position [31, 0]
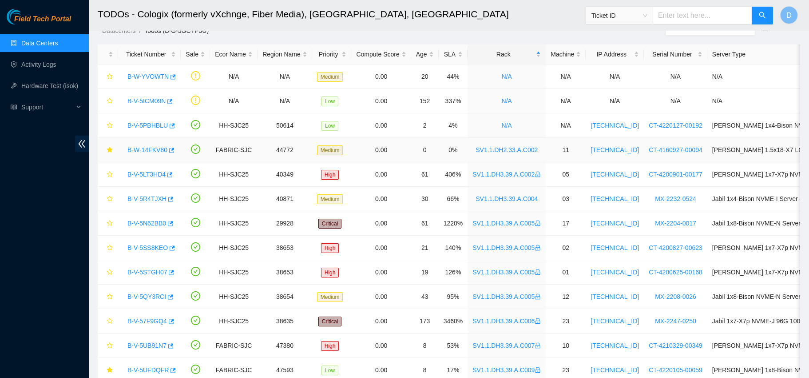
click at [150, 159] on td "B-W-14FKV80" at bounding box center [149, 150] width 63 height 24
click at [151, 147] on link "B-W-14FKV80" at bounding box center [147, 149] width 40 height 7
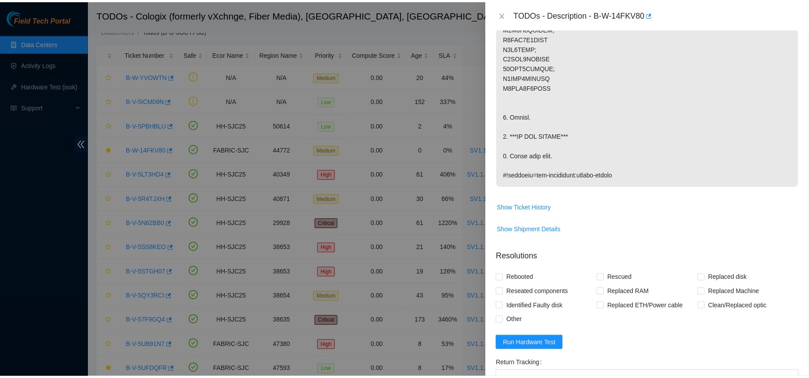
scroll to position [351, 0]
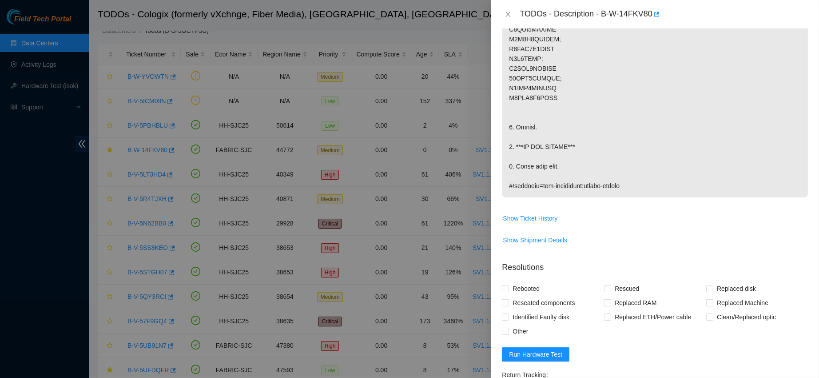
click at [508, 9] on div "TODOs - Description - B-W-14FKV80" at bounding box center [655, 14] width 306 height 14
click at [508, 11] on icon "close" at bounding box center [508, 14] width 7 height 7
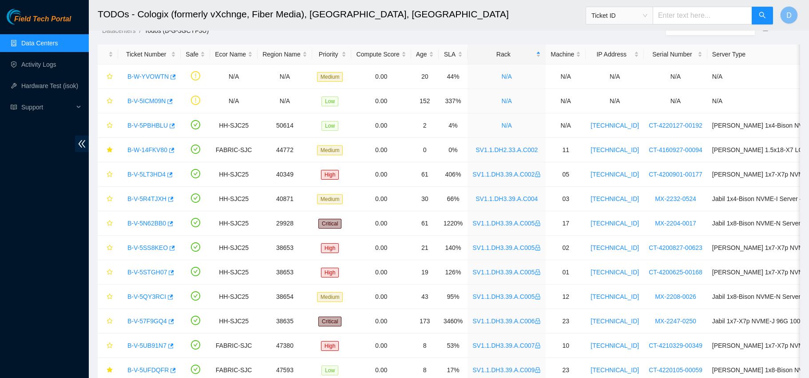
scroll to position [251, 0]
